Goal: Task Accomplishment & Management: Use online tool/utility

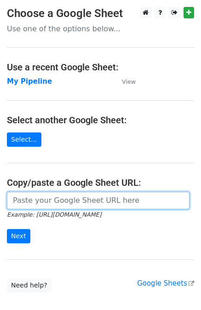
paste input "[URL][DOMAIN_NAME]"
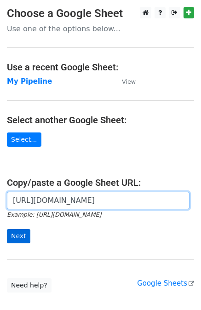
type input "[URL][DOMAIN_NAME]"
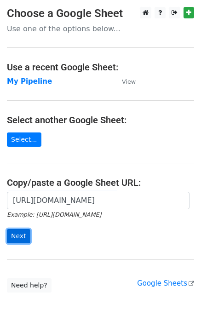
click at [17, 240] on input "Next" at bounding box center [18, 236] width 23 height 14
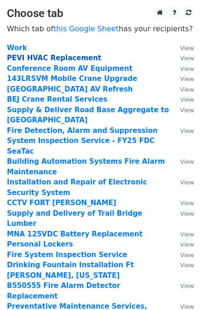
click at [64, 56] on strong "PEVI HVAC Replacement" at bounding box center [54, 58] width 94 height 8
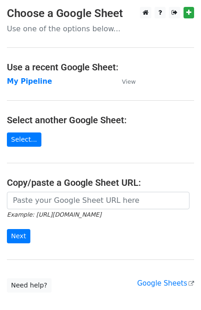
click at [94, 201] on input "url" at bounding box center [98, 200] width 183 height 17
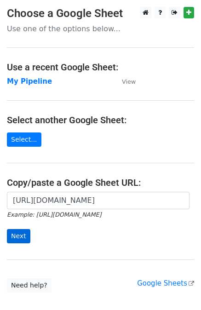
type input "[URL][DOMAIN_NAME]"
click at [25, 232] on input "Next" at bounding box center [18, 236] width 23 height 14
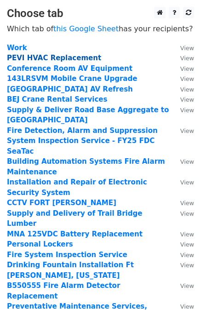
click at [46, 60] on strong "PEVI HVAC Replacement" at bounding box center [54, 58] width 94 height 8
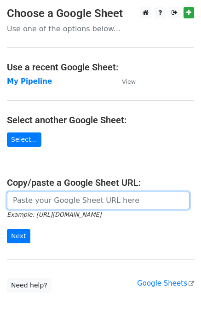
click at [114, 196] on input "url" at bounding box center [98, 200] width 183 height 17
paste input "[URL][DOMAIN_NAME]"
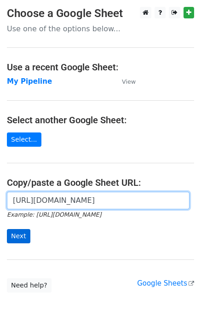
type input "https://docs.google.com/spreadsheets/d/1U_mQk6aSlQtYKjJl1zyBDHA5CHALlrQZ76MJY6o…"
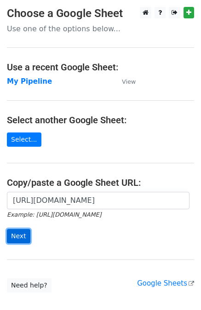
scroll to position [0, 0]
click at [18, 237] on input "Next" at bounding box center [18, 236] width 23 height 14
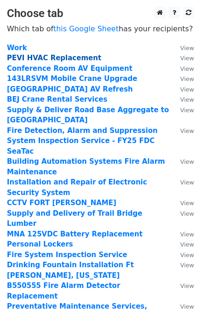
click at [59, 58] on strong "PEVI HVAC Replacement" at bounding box center [54, 58] width 94 height 8
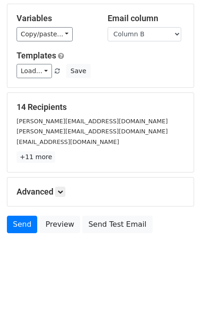
scroll to position [46, 0]
